Goal: Information Seeking & Learning: Learn about a topic

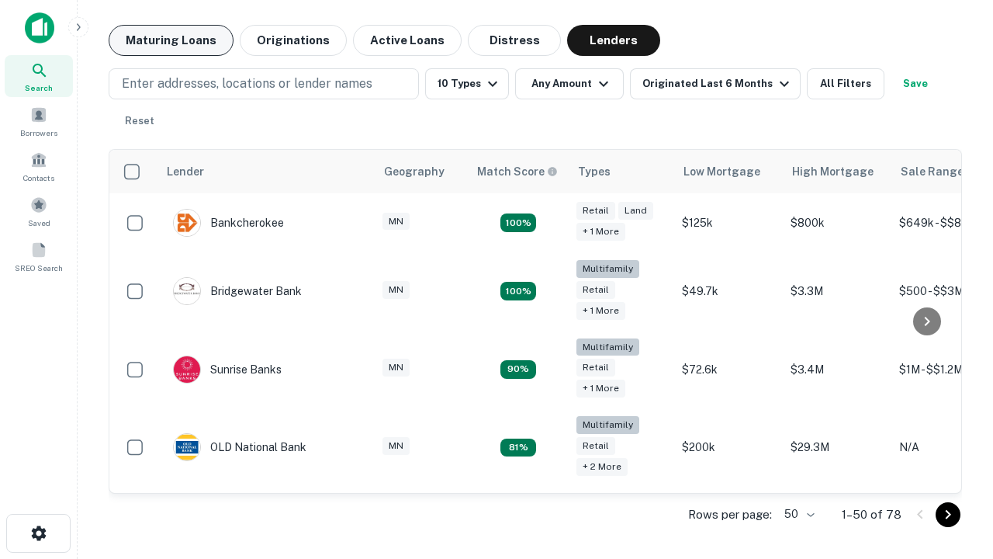
click at [171, 40] on button "Maturing Loans" at bounding box center [171, 40] width 125 height 31
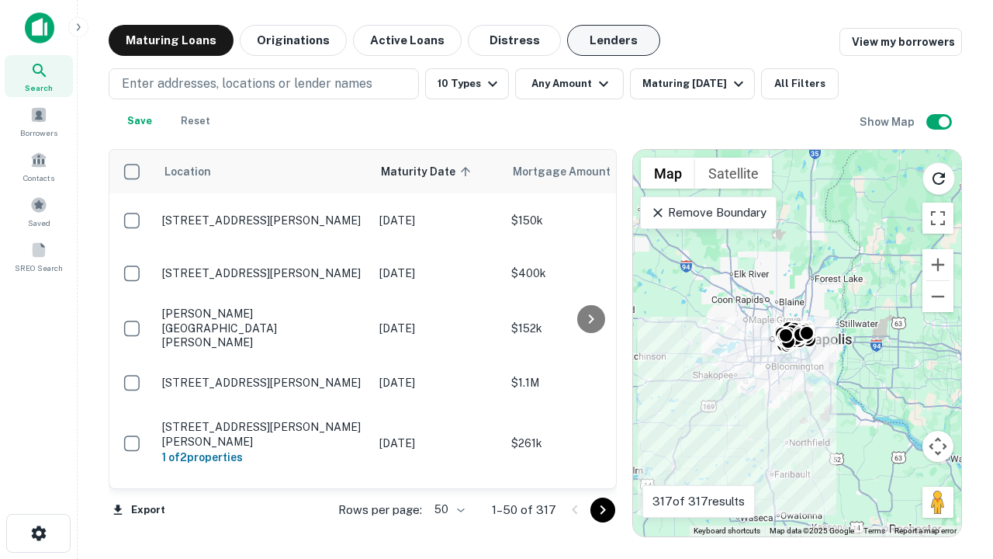
click at [614, 40] on button "Lenders" at bounding box center [613, 40] width 93 height 31
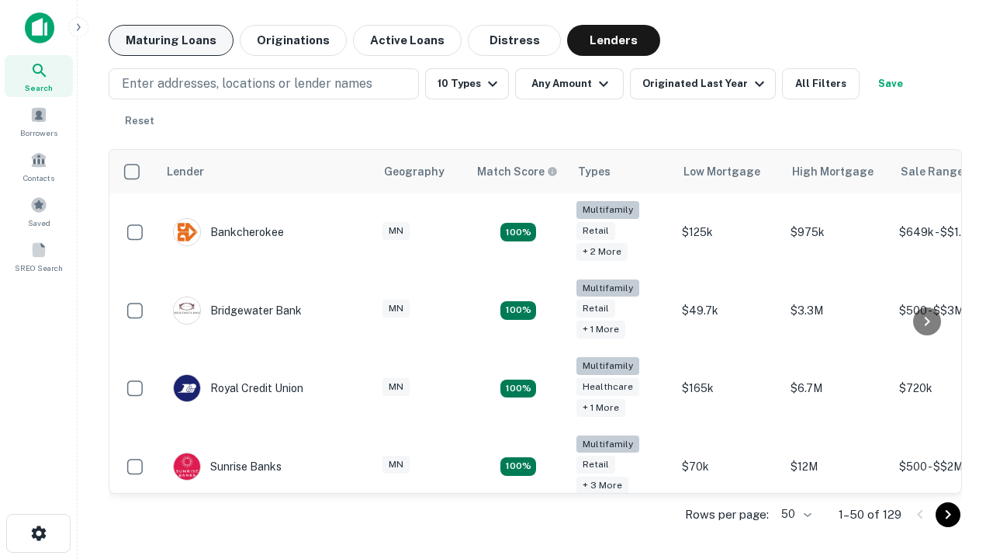
click at [171, 40] on button "Maturing Loans" at bounding box center [171, 40] width 125 height 31
